Goal: Information Seeking & Learning: Find specific fact

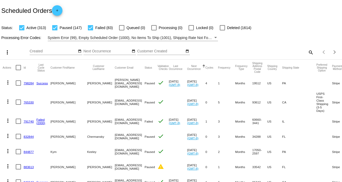
click at [308, 52] on mat-icon "search" at bounding box center [311, 52] width 6 height 8
click at [245, 50] on input "Search" at bounding box center [271, 51] width 85 height 4
paste input "need to update contact information"
type input "need to update contact information"
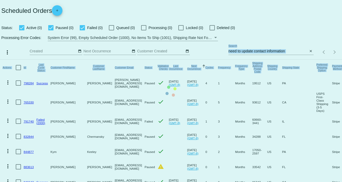
drag, startPoint x: 286, startPoint y: 50, endPoint x: 216, endPoint y: 53, distance: 69.3
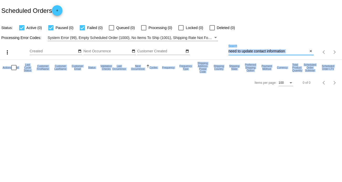
click at [259, 51] on input "need to update contact information" at bounding box center [269, 51] width 80 height 4
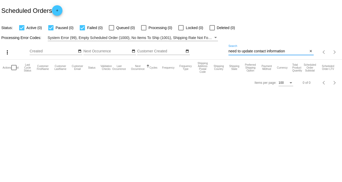
click at [259, 51] on input "need to update contact information" at bounding box center [269, 51] width 80 height 4
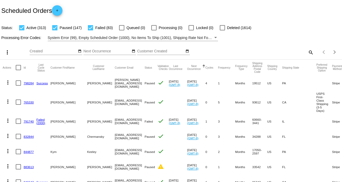
click at [308, 53] on mat-icon "search" at bounding box center [311, 52] width 6 height 8
click at [243, 51] on input "Search" at bounding box center [271, 51] width 85 height 4
paste input "[PERSON_NAME][EMAIL_ADDRESS][DOMAIN_NAME]"
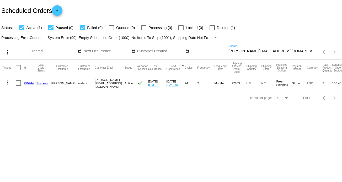
type input "[PERSON_NAME][EMAIL_ADDRESS][DOMAIN_NAME]"
